Goal: Transaction & Acquisition: Purchase product/service

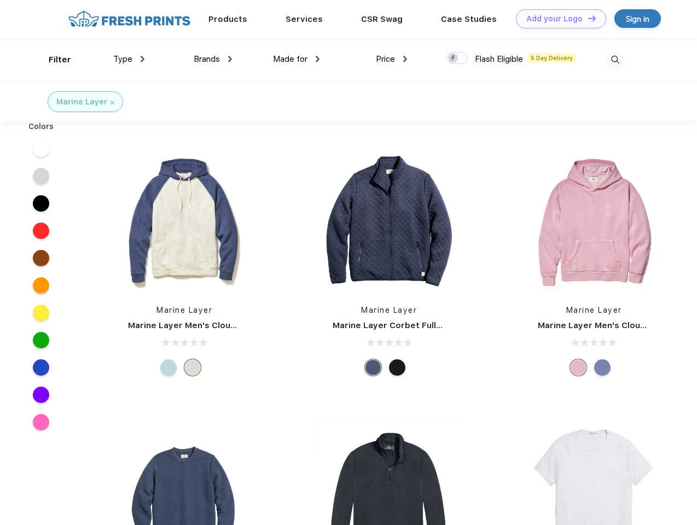
click at [557, 19] on link "Add your Logo Design Tool" at bounding box center [561, 18] width 90 height 19
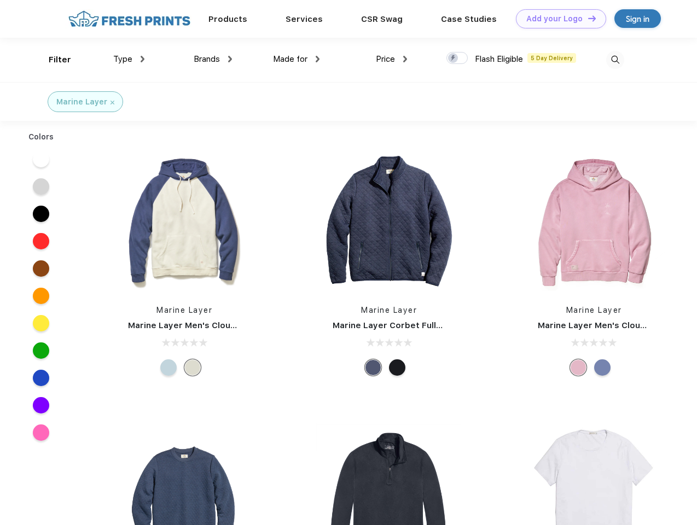
click at [0, 0] on div "Design Tool" at bounding box center [0, 0] width 0 height 0
click at [587, 18] on link "Add your Logo Design Tool" at bounding box center [561, 18] width 90 height 19
click at [53, 60] on div "Filter" at bounding box center [60, 60] width 22 height 13
click at [129, 59] on span "Type" at bounding box center [122, 59] width 19 height 10
click at [213, 59] on span "Brands" at bounding box center [207, 59] width 26 height 10
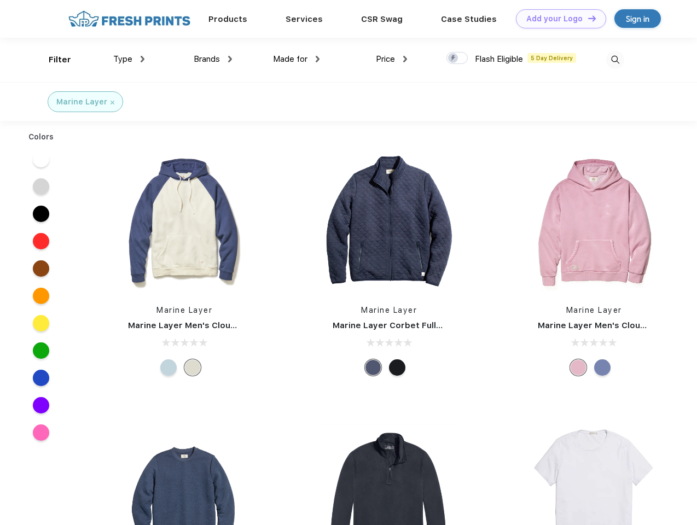
click at [297, 59] on span "Made for" at bounding box center [290, 59] width 34 height 10
click at [392, 59] on span "Price" at bounding box center [385, 59] width 19 height 10
click at [457, 59] on div at bounding box center [456, 58] width 21 height 12
click at [454, 59] on input "checkbox" at bounding box center [449, 54] width 7 height 7
click at [615, 60] on img at bounding box center [615, 60] width 18 height 18
